Goal: Task Accomplishment & Management: Complete application form

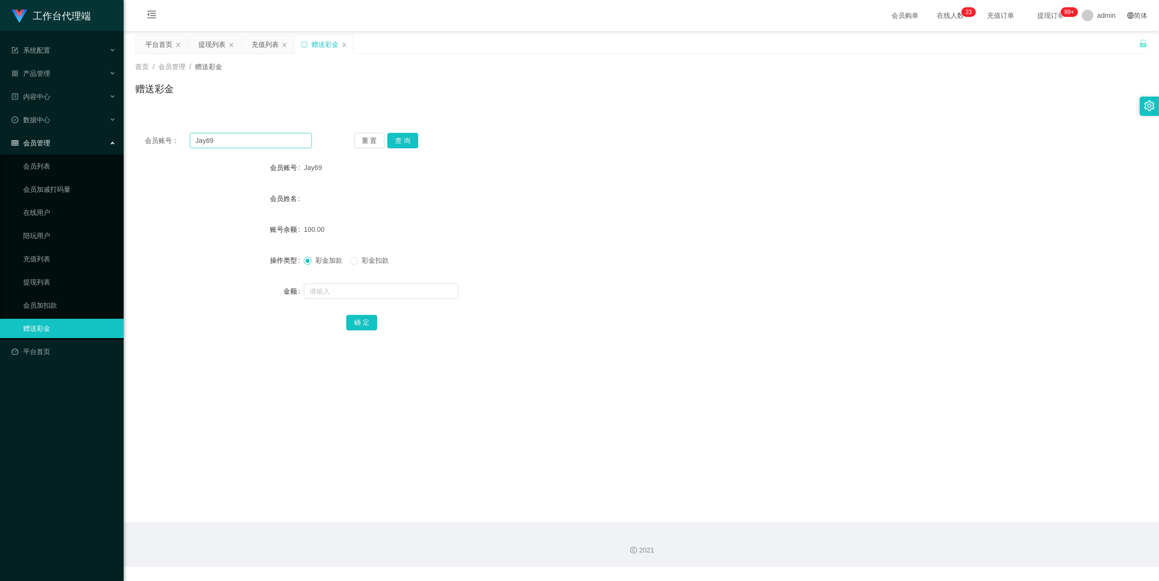
click at [259, 142] on input "Jay69" at bounding box center [251, 140] width 122 height 15
type input "Peng19870303"
click at [408, 137] on button "查 询" at bounding box center [402, 140] width 31 height 15
click at [62, 76] on div "产品管理" at bounding box center [62, 73] width 124 height 19
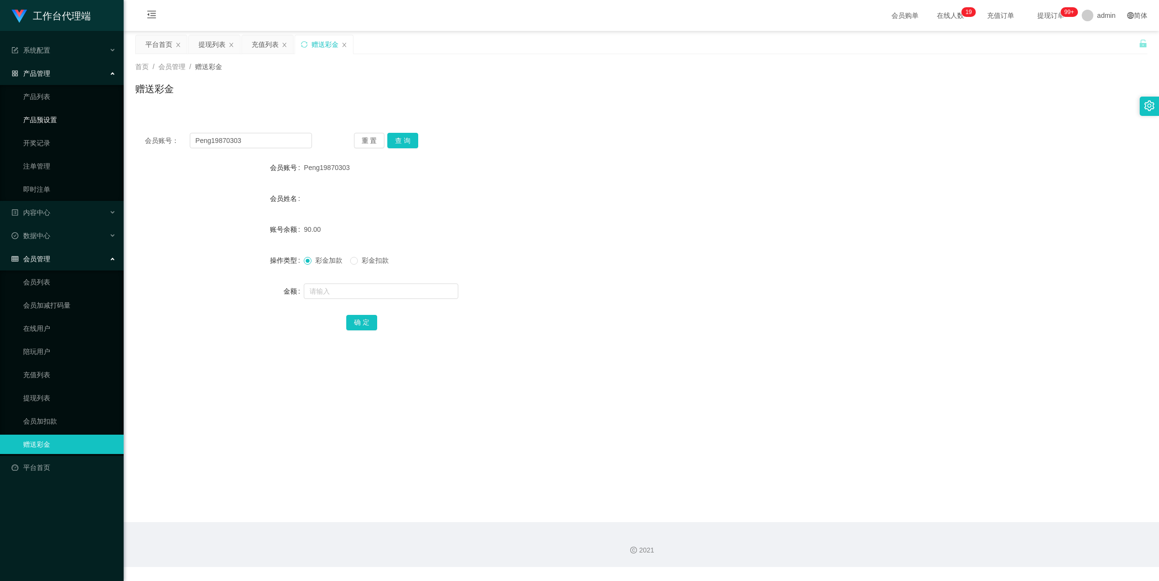
click at [66, 118] on link "产品预设置" at bounding box center [69, 119] width 93 height 19
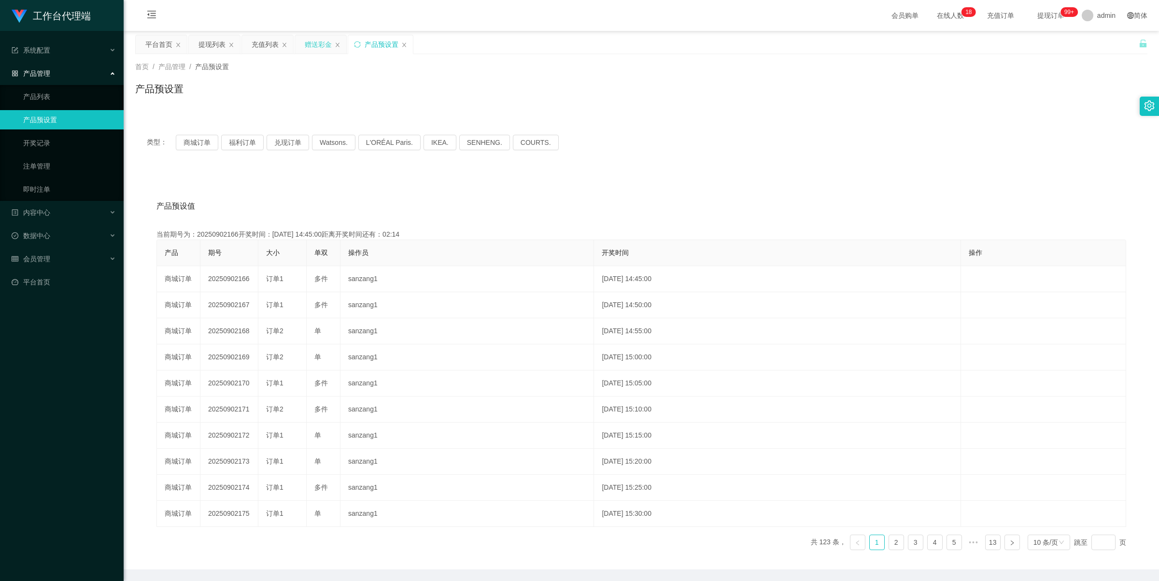
drag, startPoint x: 308, startPoint y: 45, endPoint x: 512, endPoint y: 28, distance: 204.6
click at [309, 45] on div "赠送彩金" at bounding box center [318, 44] width 27 height 18
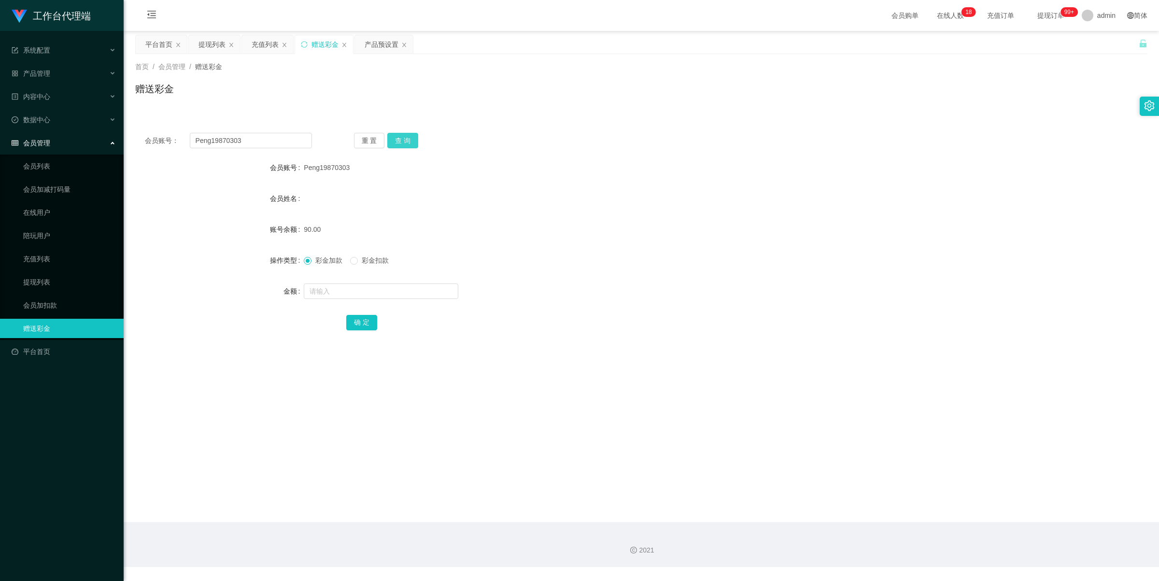
click at [409, 137] on button "查 询" at bounding box center [402, 140] width 31 height 15
click at [395, 138] on button "查 询" at bounding box center [402, 140] width 31 height 15
click at [254, 138] on input "Peng19870303" at bounding box center [251, 140] width 122 height 15
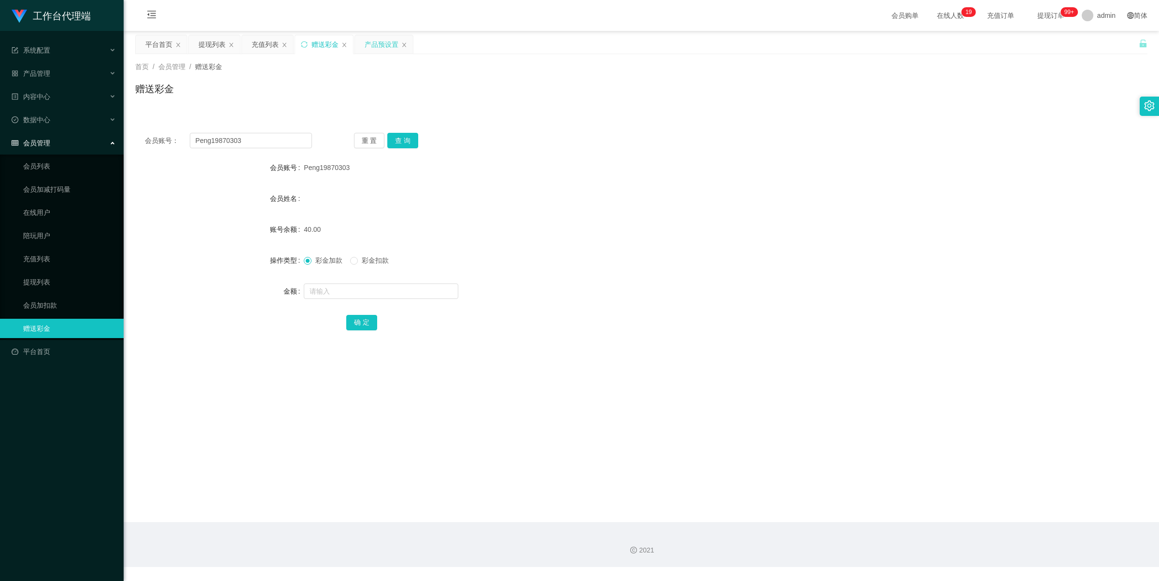
click at [375, 42] on div "产品预设置" at bounding box center [382, 44] width 34 height 18
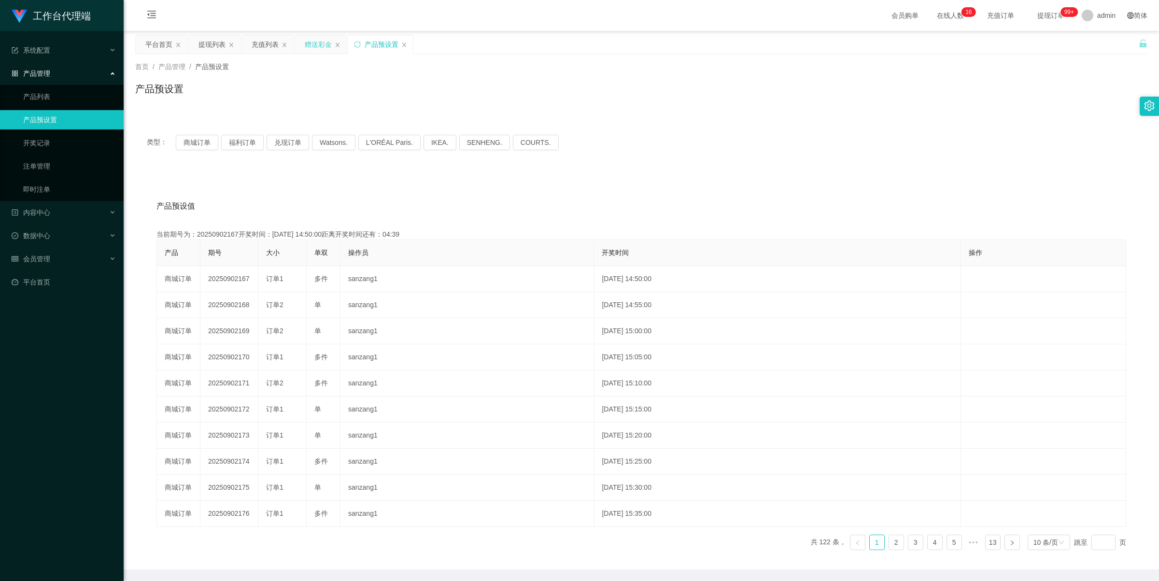
click at [312, 44] on div "赠送彩金" at bounding box center [318, 44] width 27 height 18
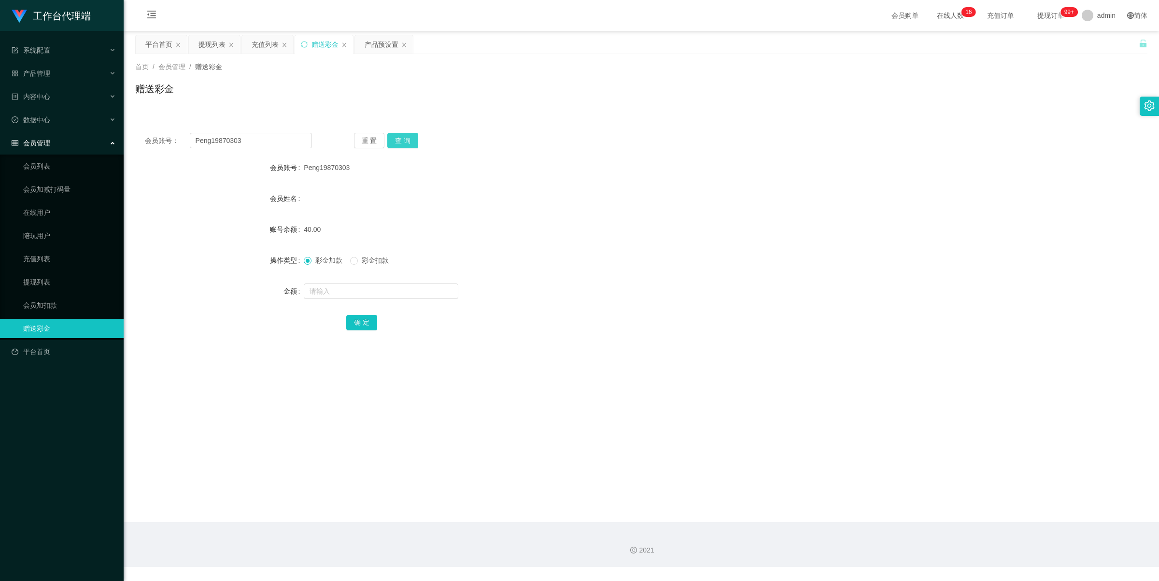
click at [406, 141] on button "查 询" at bounding box center [402, 140] width 31 height 15
click at [341, 291] on input "text" at bounding box center [381, 291] width 155 height 15
type input "10"
click at [364, 322] on button "确 定" at bounding box center [361, 322] width 31 height 15
